Goal: Navigation & Orientation: Find specific page/section

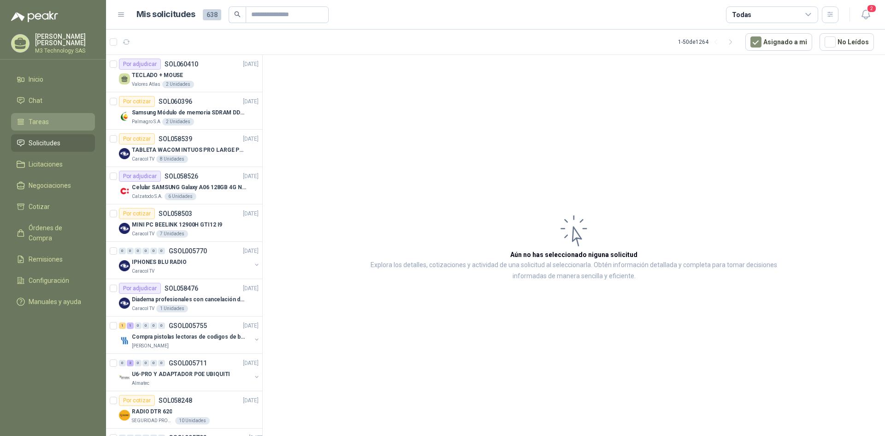
click at [42, 122] on span "Tareas" at bounding box center [39, 122] width 20 height 10
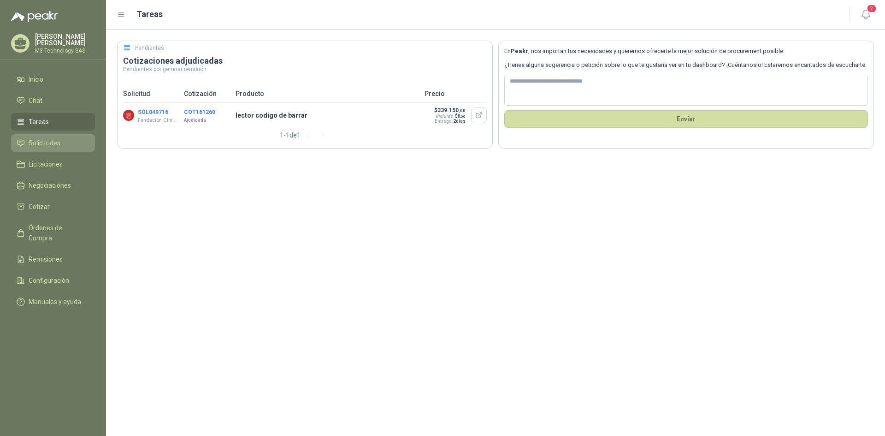
click at [41, 139] on span "Solicitudes" at bounding box center [45, 143] width 32 height 10
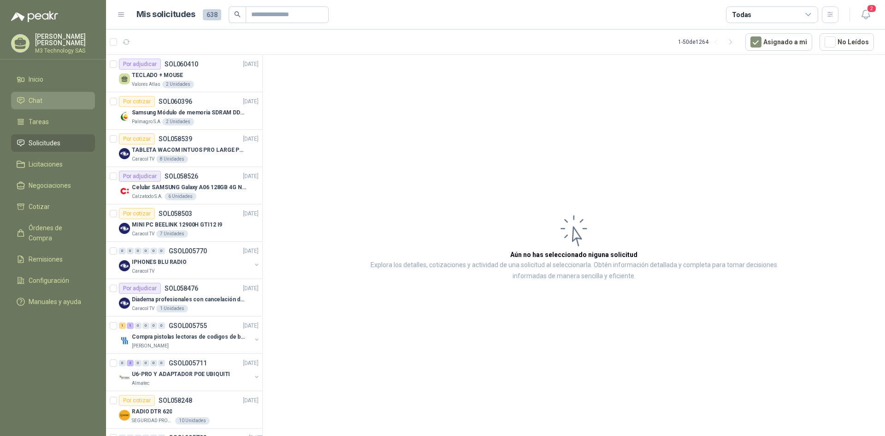
click at [38, 97] on span "Chat" at bounding box center [36, 100] width 14 height 10
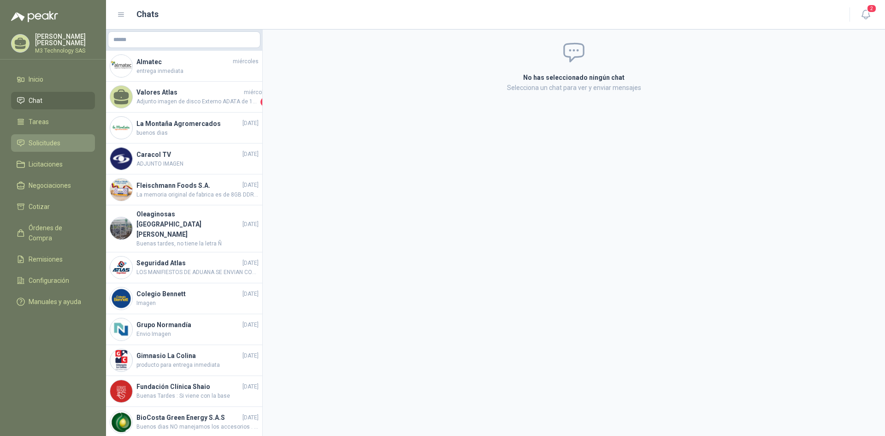
click at [50, 141] on span "Solicitudes" at bounding box center [45, 143] width 32 height 10
